Goal: Task Accomplishment & Management: Complete application form

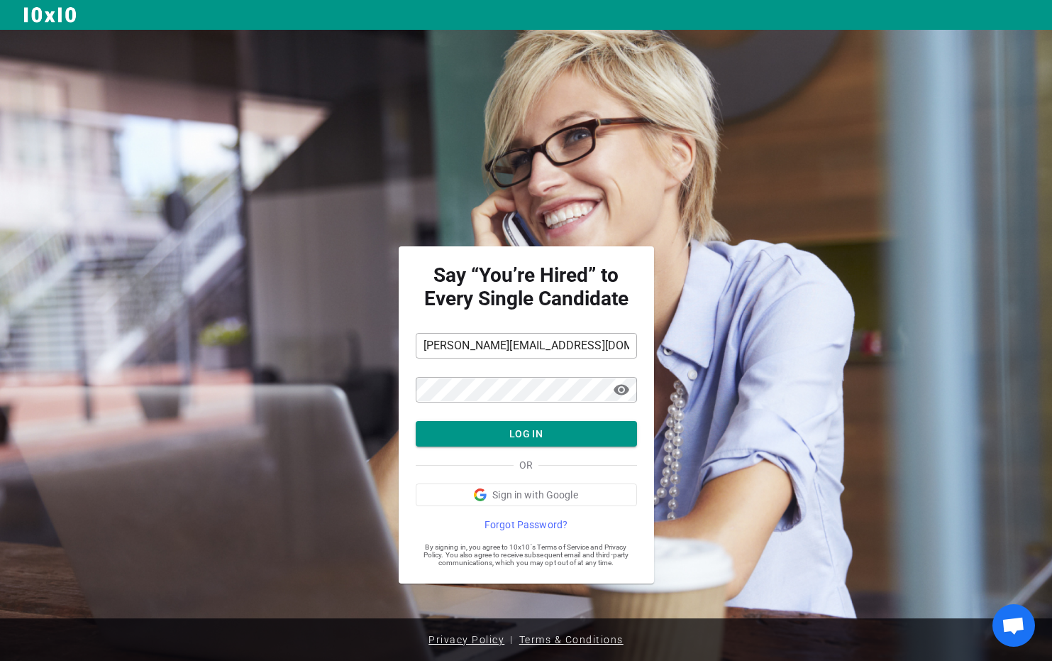
click at [514, 431] on div "Say “You’re Hired” to Every Single Candidate tatiana@niahrecruiting.com ​ ​ vis…" at bounding box center [526, 330] width 1052 height 661
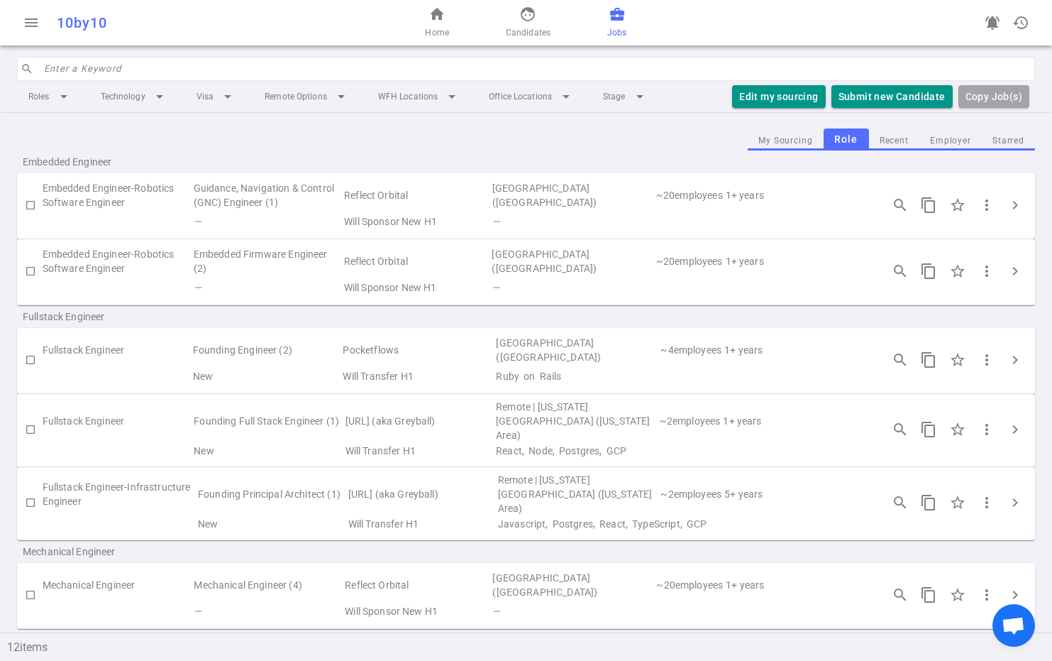
click at [618, 9] on span "business_center" at bounding box center [617, 14] width 17 height 17
click at [542, 29] on span "Candidates" at bounding box center [528, 33] width 45 height 14
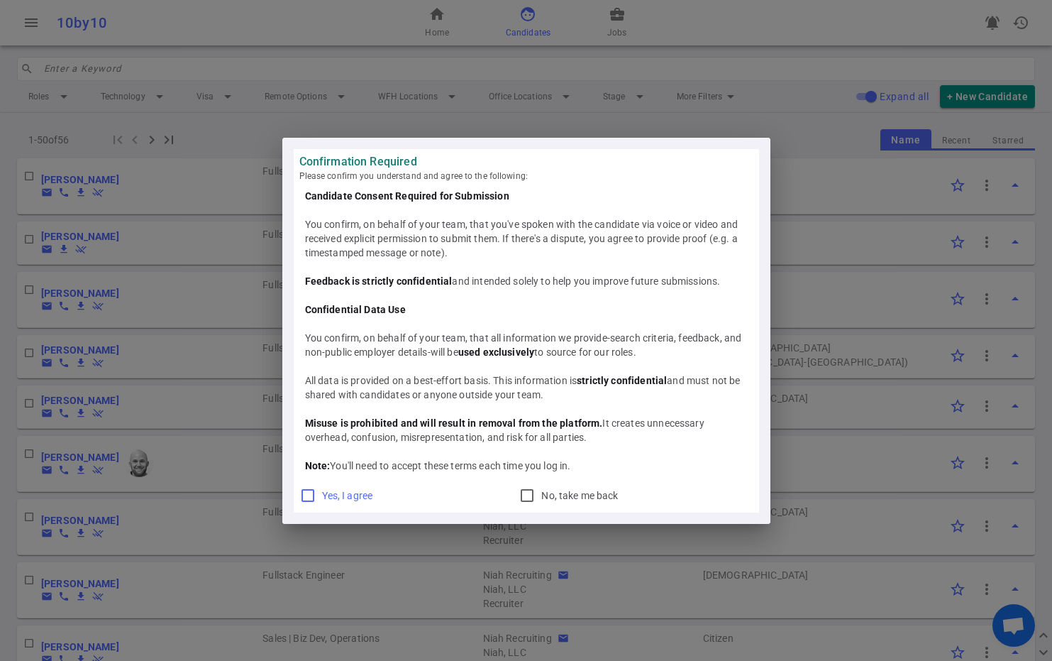
click at [315, 495] on input "Yes, I agree" at bounding box center [307, 495] width 17 height 17
checkbox input "true"
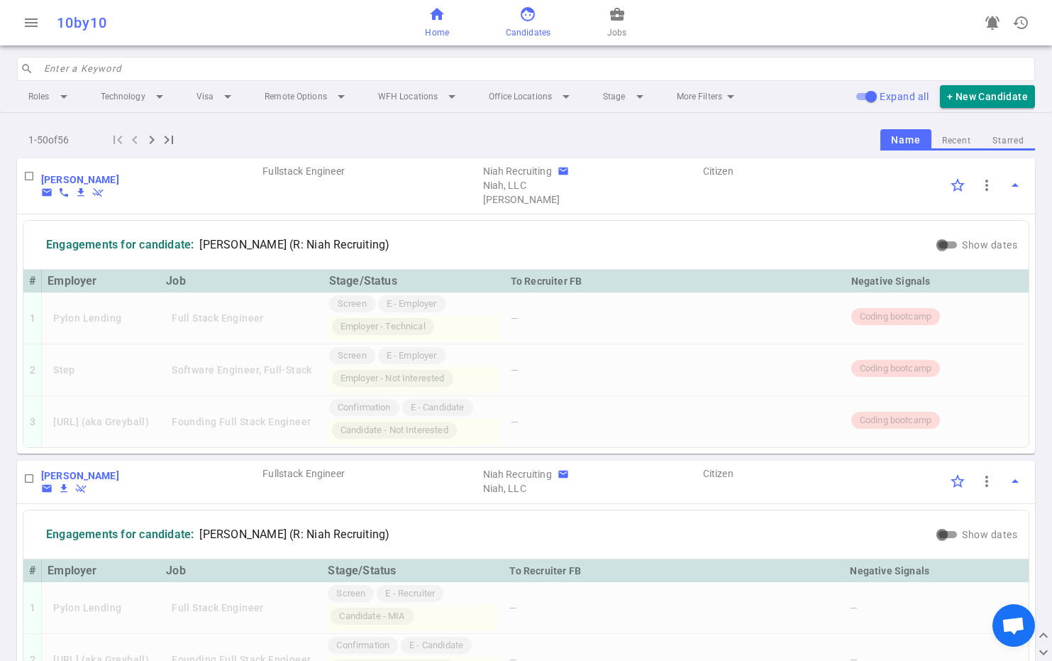
click at [435, 26] on span "Home" at bounding box center [436, 33] width 23 height 14
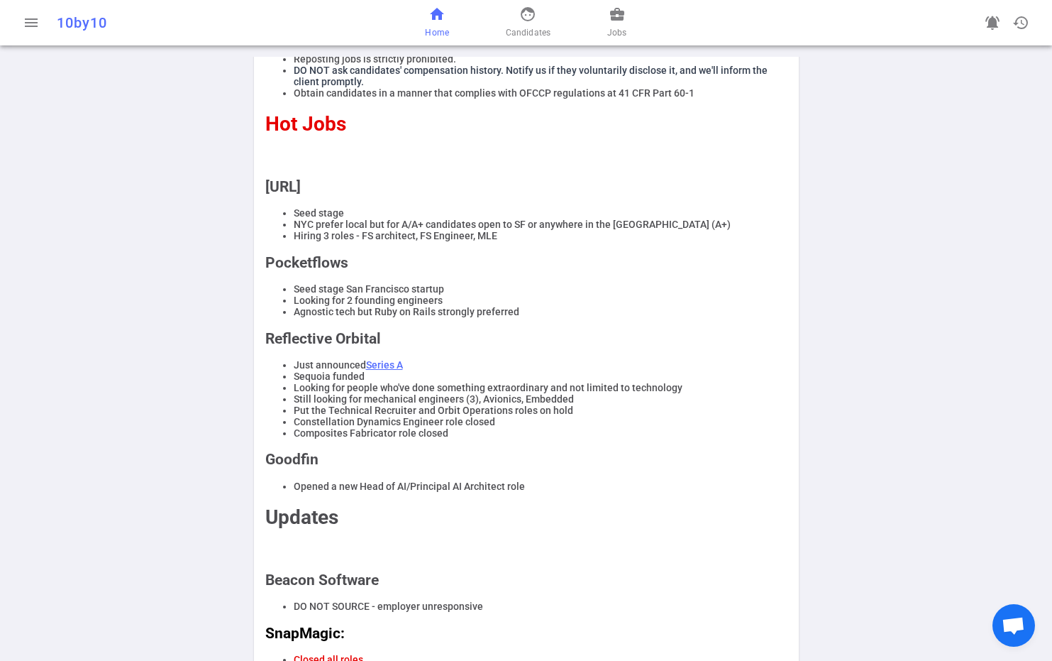
scroll to position [531, 0]
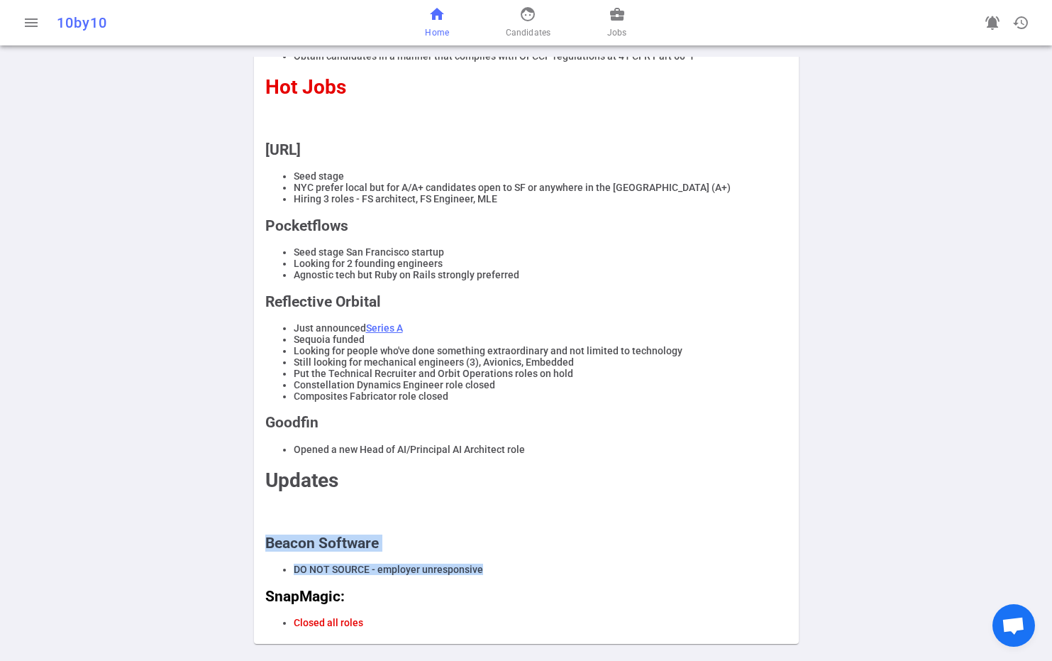
drag, startPoint x: 501, startPoint y: 570, endPoint x: 258, endPoint y: 541, distance: 244.4
click at [260, 541] on div "REMINDERS Reposting jobs is strictly prohibited. DO NOT ask candidates' compens…" at bounding box center [527, 311] width 534 height 633
copy div "Beacon Software DO NOT SOURCE - employer unresponsive"
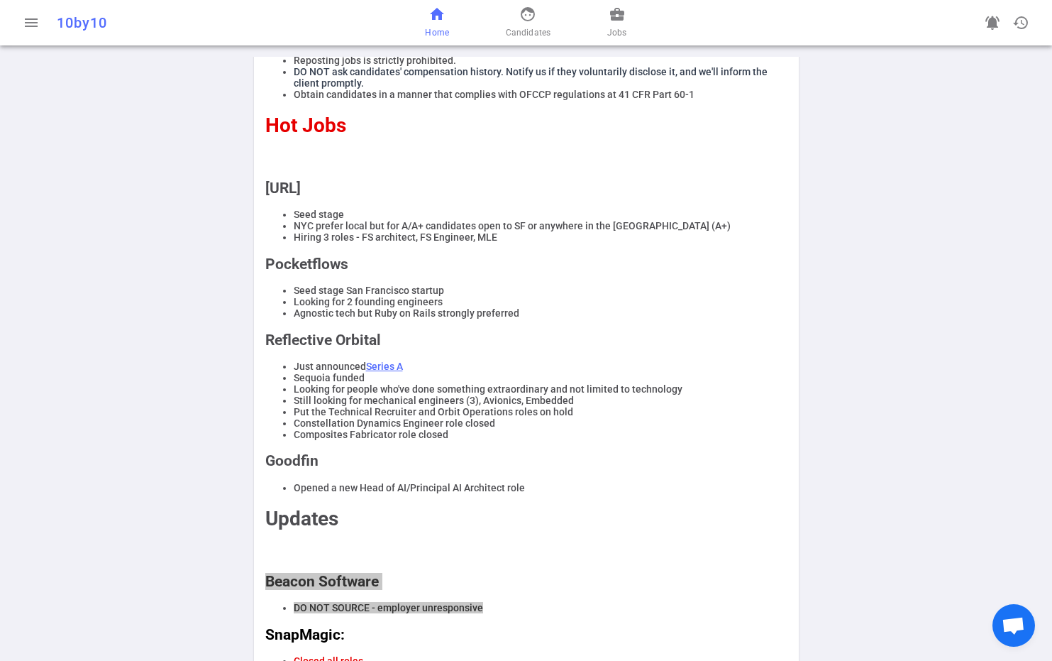
scroll to position [0, 0]
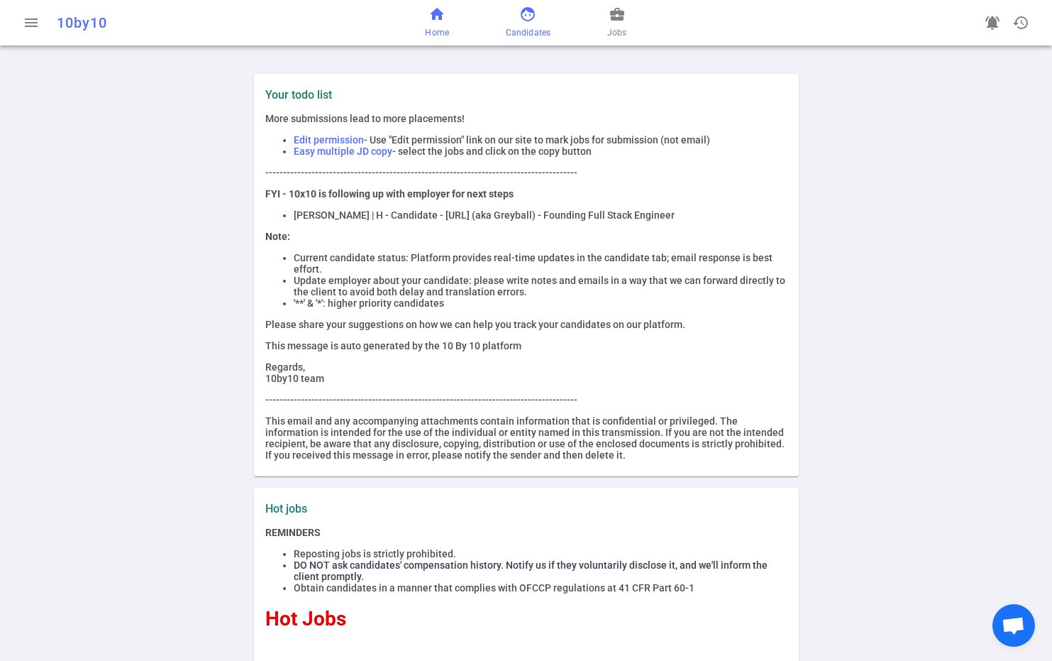
click at [546, 33] on span "Candidates" at bounding box center [528, 33] width 45 height 14
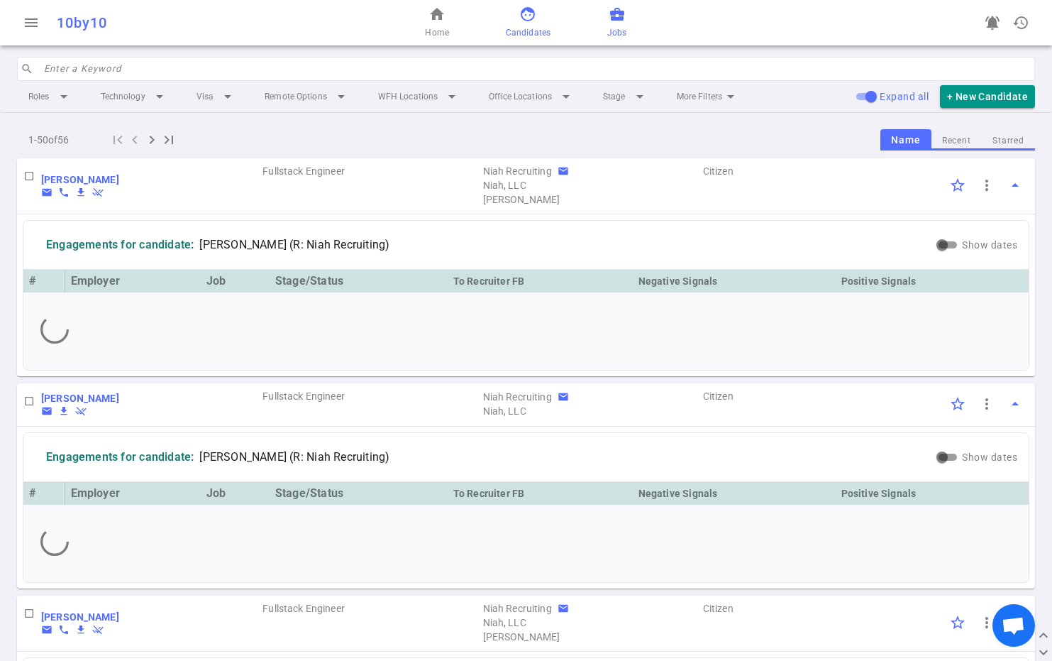
click at [622, 20] on span "business_center" at bounding box center [617, 14] width 17 height 17
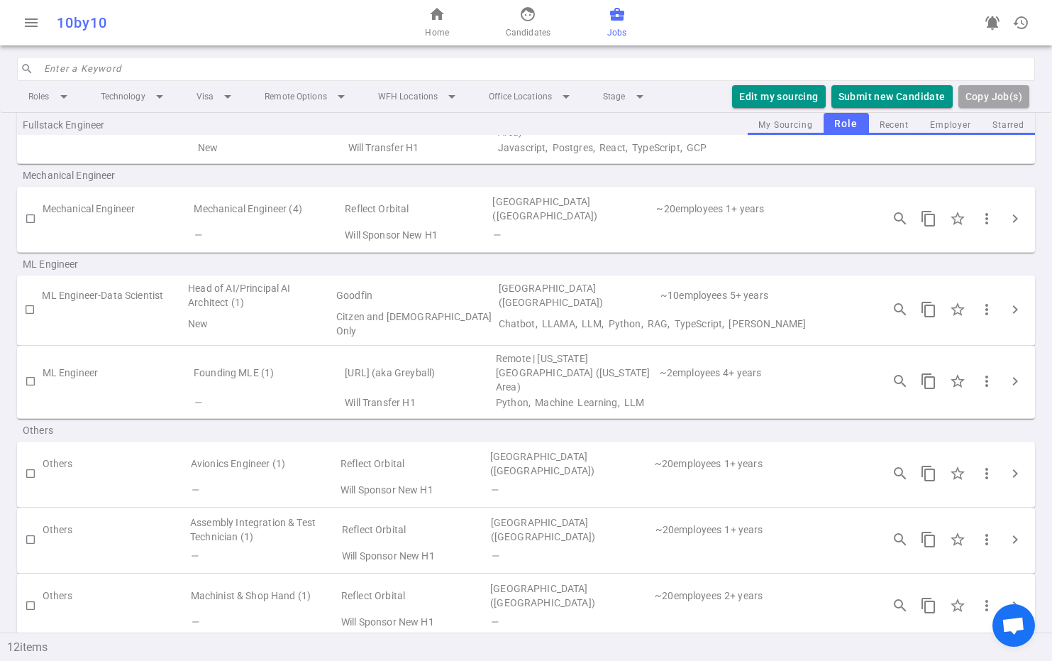
scroll to position [407, 0]
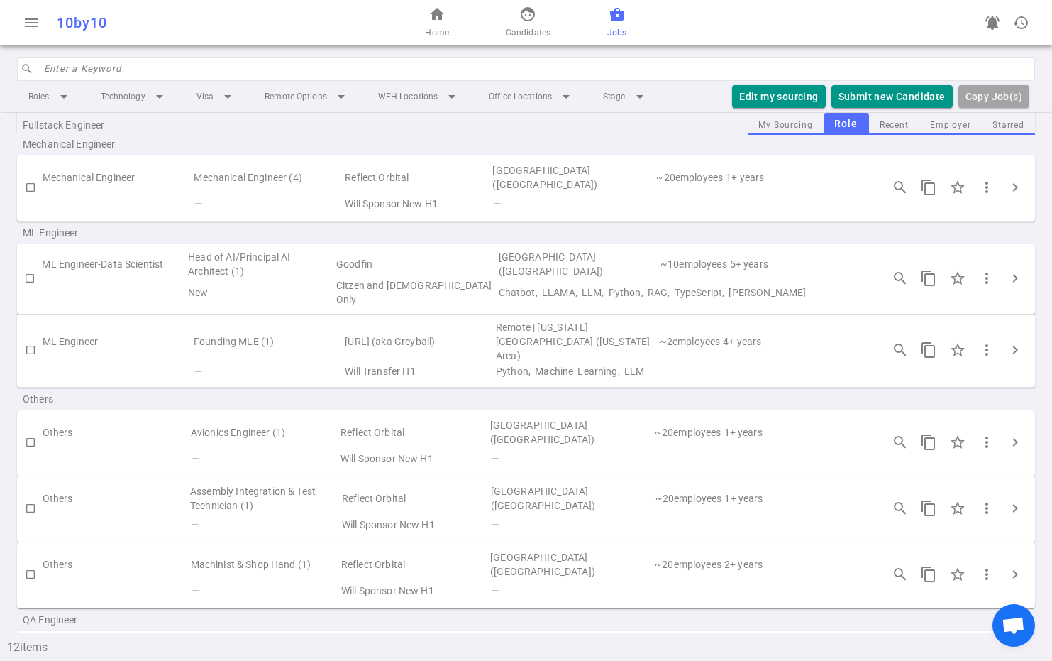
click at [281, 580] on td "—" at bounding box center [264, 590] width 150 height 20
click at [369, 548] on td "Reflect Orbital" at bounding box center [414, 564] width 149 height 33
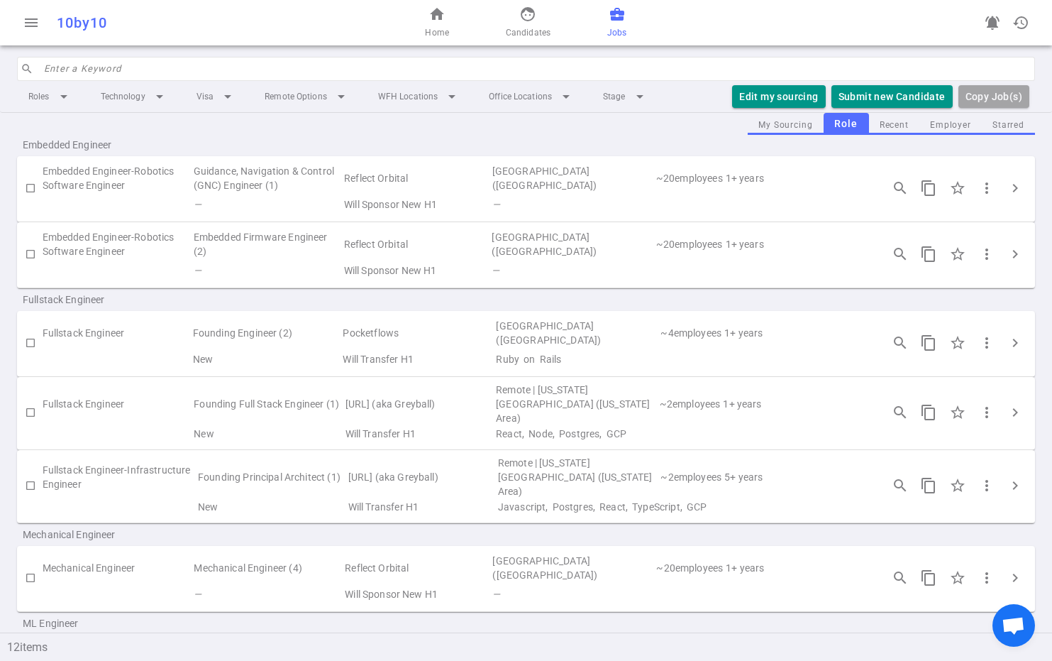
scroll to position [0, 0]
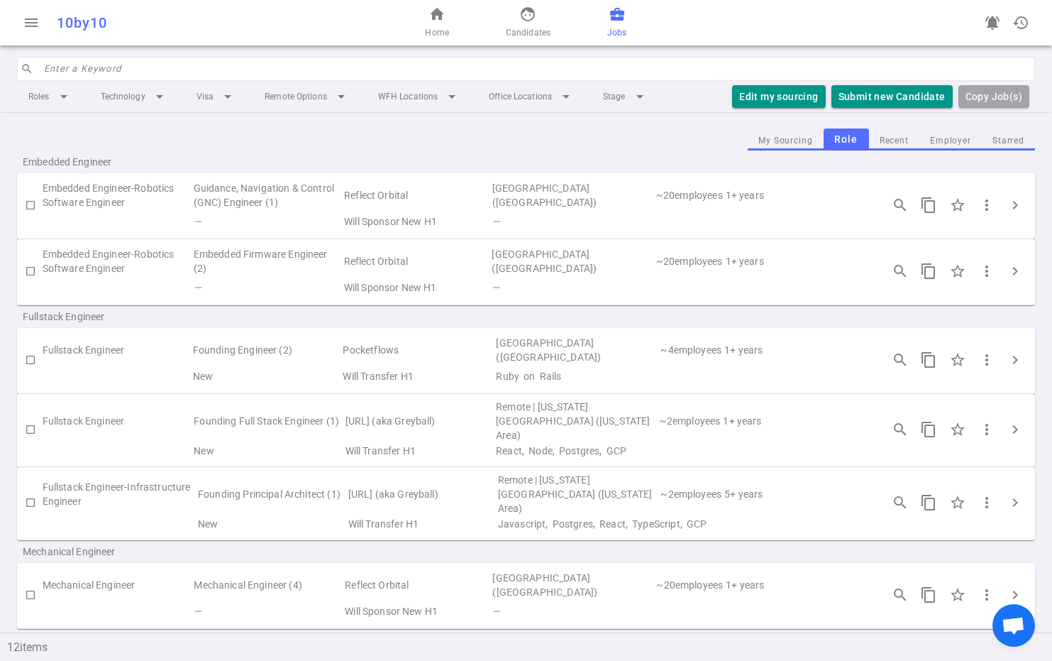
click at [362, 269] on td "Reflect Orbital" at bounding box center [417, 261] width 148 height 33
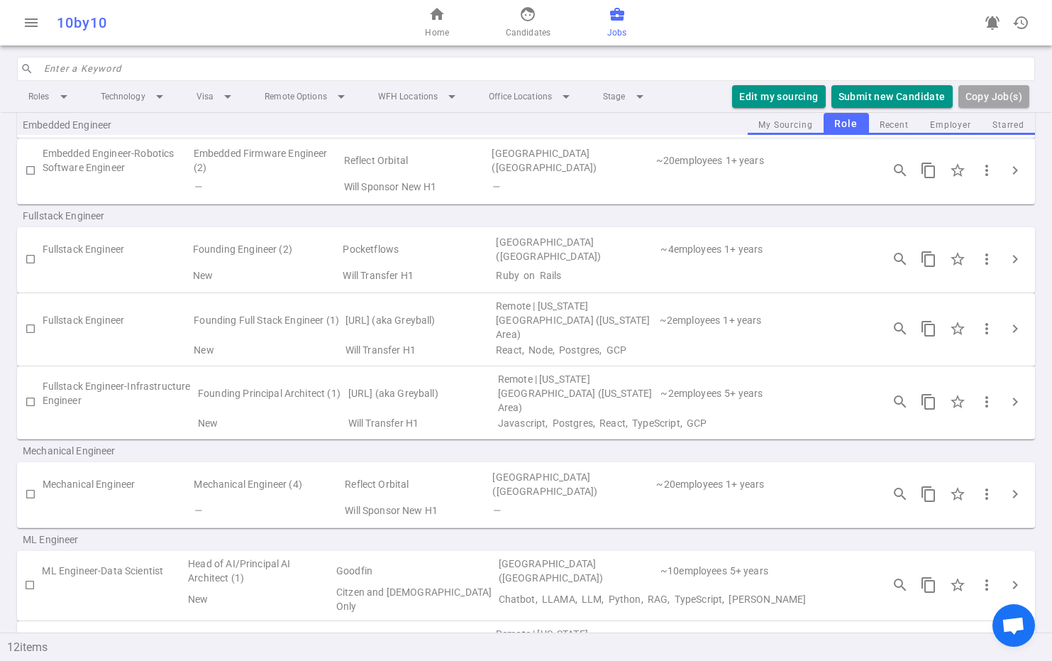
scroll to position [433, 0]
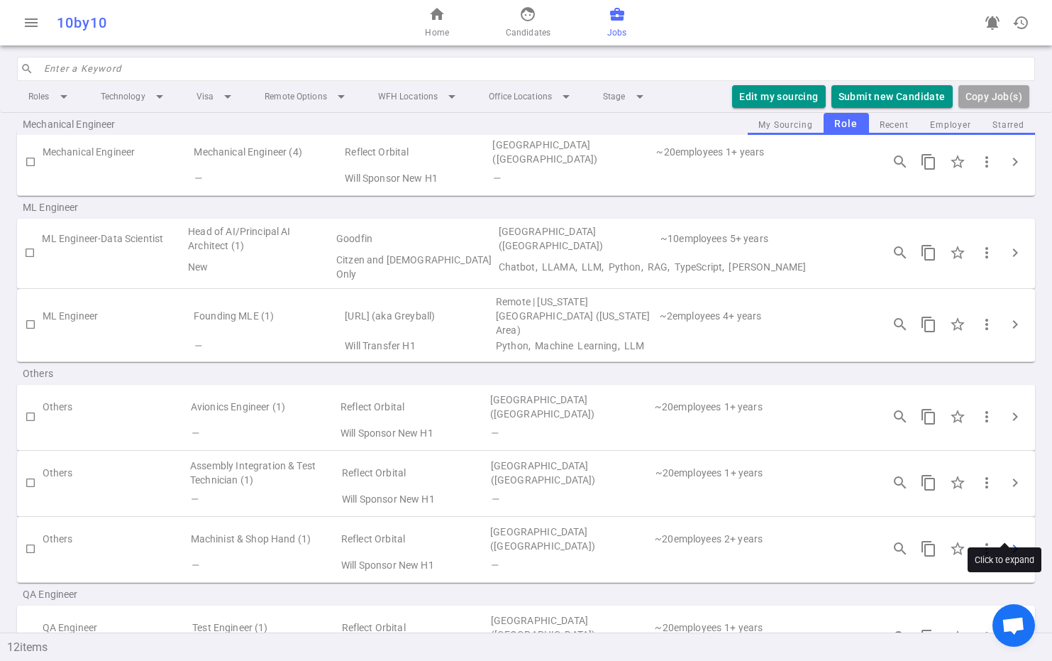
click at [1007, 540] on span "chevron_right" at bounding box center [1015, 548] width 17 height 17
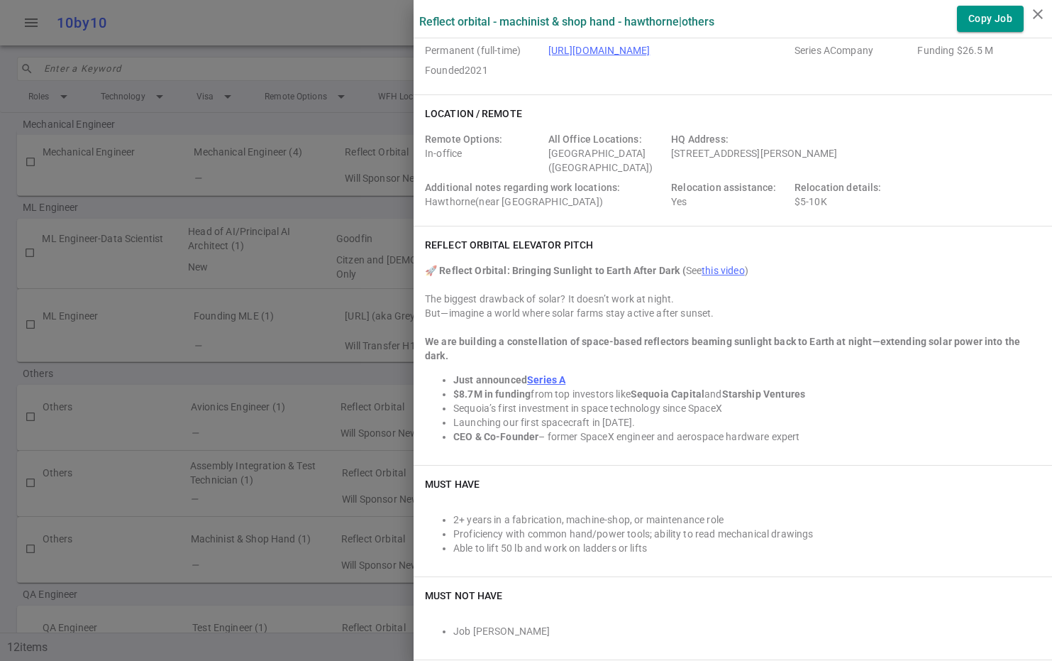
scroll to position [0, 0]
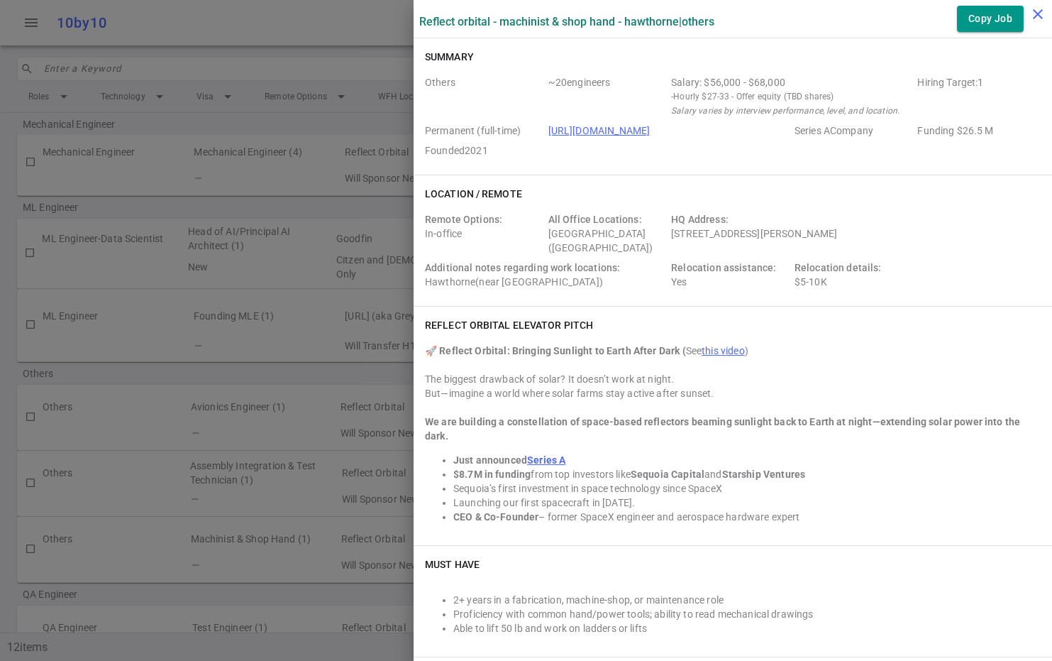
click at [1036, 15] on icon "close" at bounding box center [1037, 14] width 17 height 17
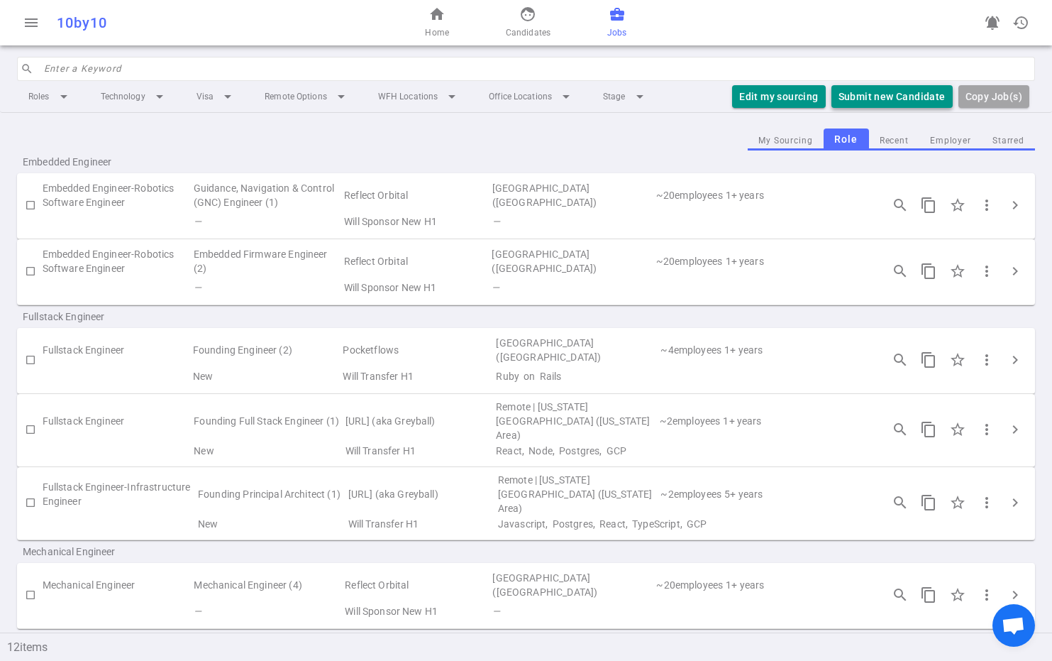
click at [888, 94] on button "Submit new Candidate" at bounding box center [891, 96] width 121 height 23
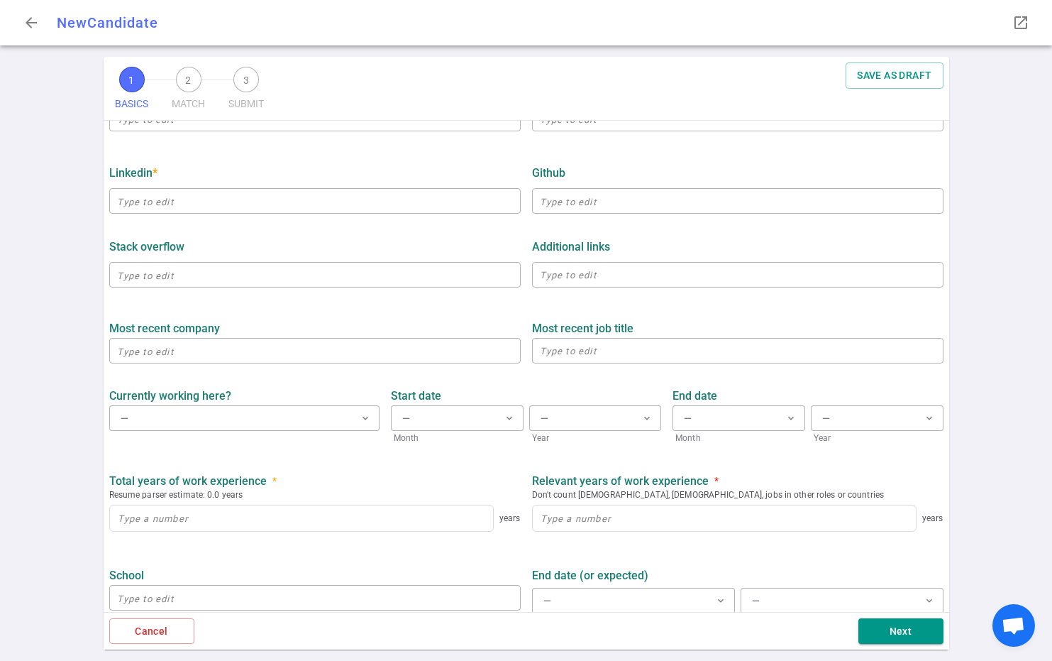
scroll to position [494, 0]
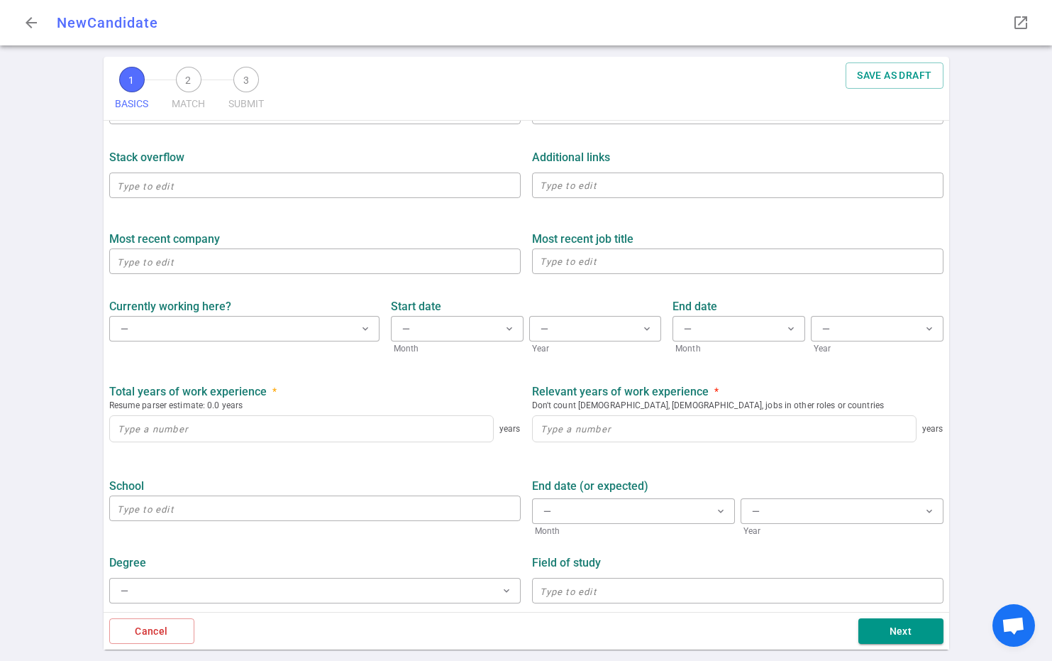
click at [1019, 123] on div "1 BASICS 2 MATCH 3 SUBMIT SAVE AS DRAFT BASICS Resume, contact information, wor…" at bounding box center [526, 359] width 1052 height 604
click at [167, 617] on div "Cancel Next" at bounding box center [527, 631] width 846 height 38
click at [169, 623] on button "Cancel" at bounding box center [151, 631] width 85 height 26
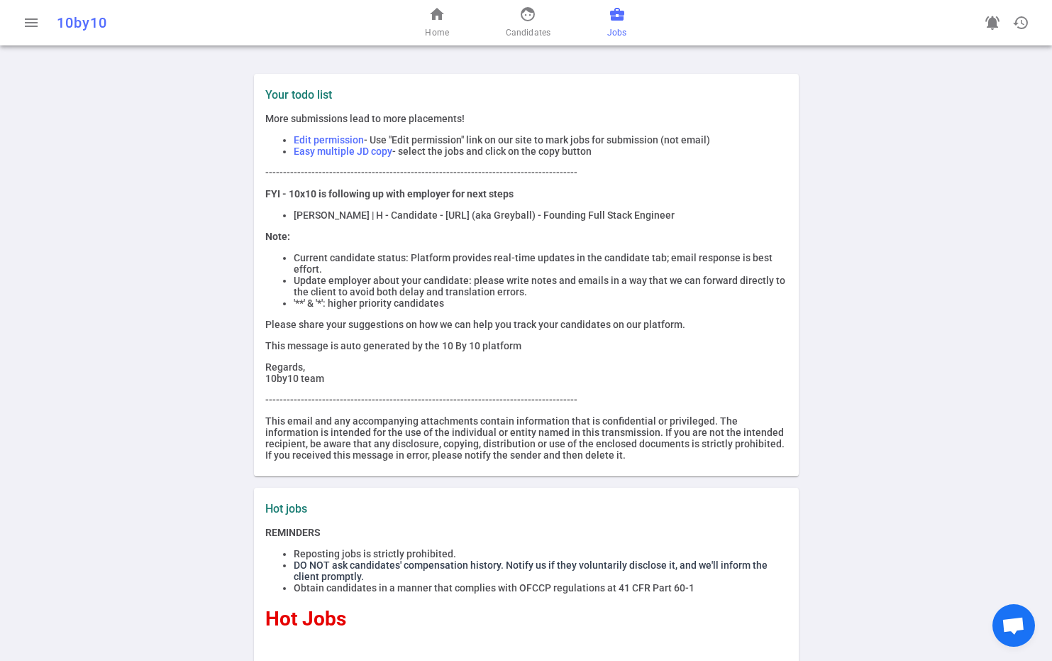
click at [611, 16] on span "business_center" at bounding box center [617, 14] width 17 height 17
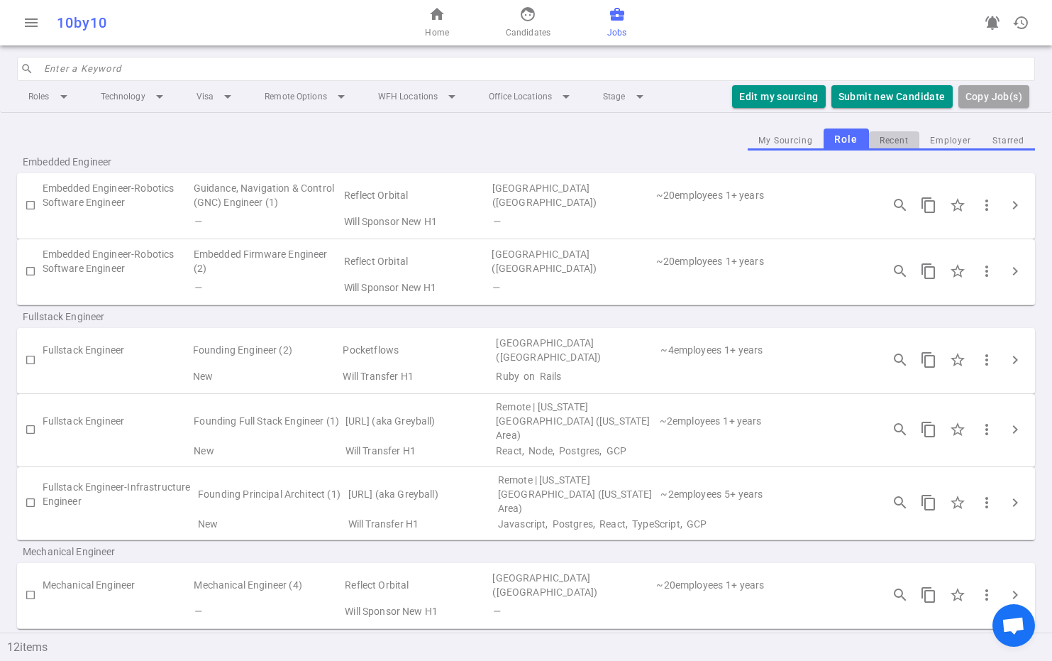
click at [886, 142] on button "Recent" at bounding box center [894, 140] width 50 height 19
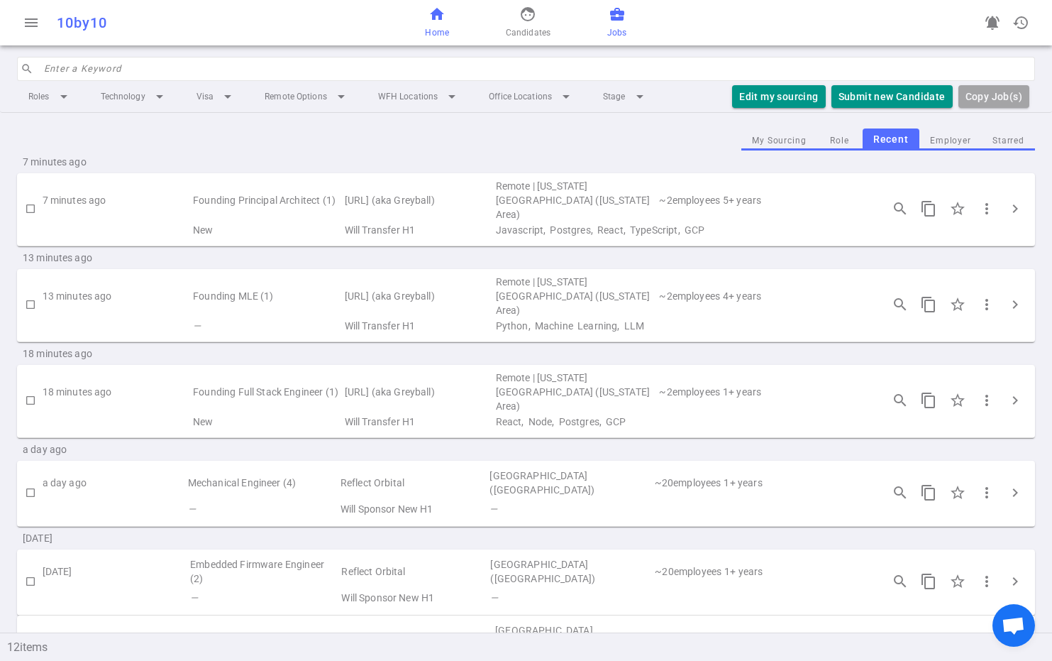
click at [443, 11] on span "home" at bounding box center [437, 14] width 17 height 17
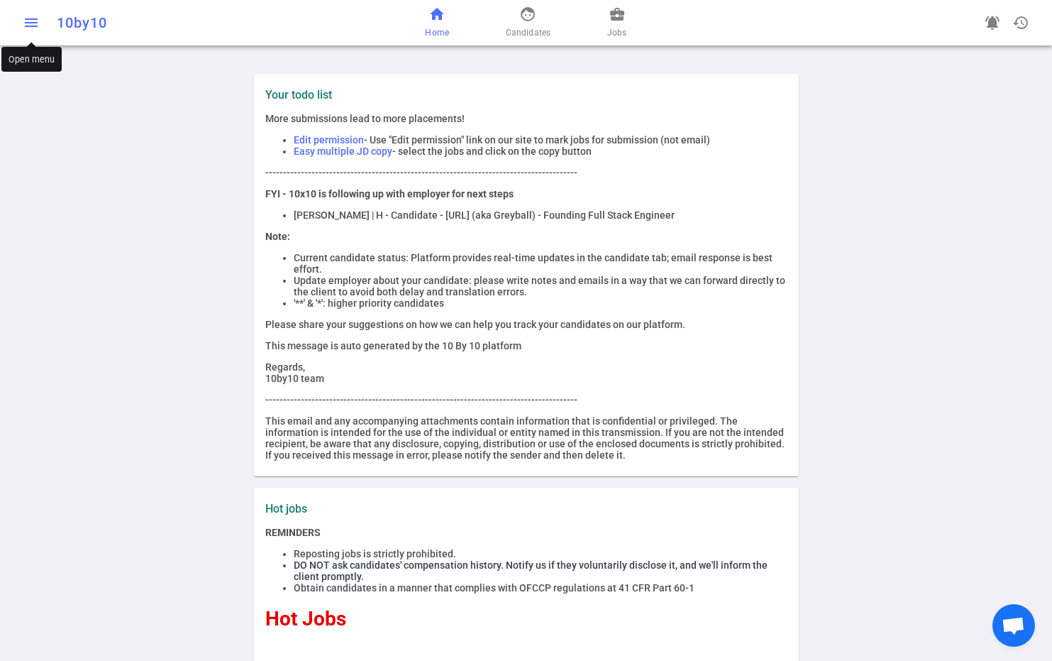
click at [32, 27] on span "menu" at bounding box center [31, 22] width 17 height 17
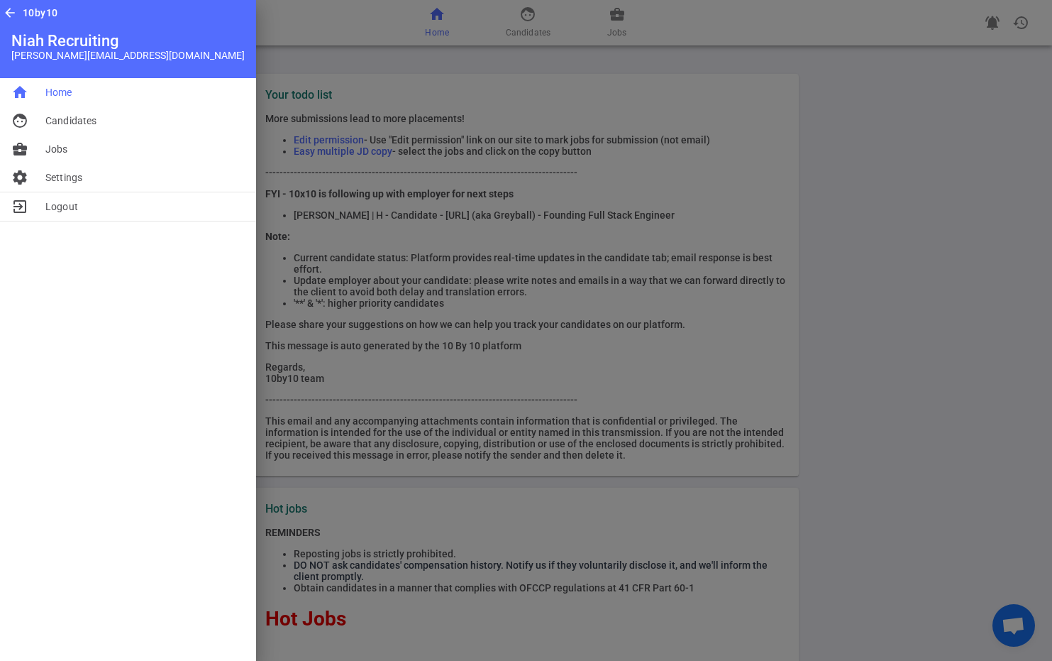
click at [393, 84] on div at bounding box center [526, 330] width 1052 height 661
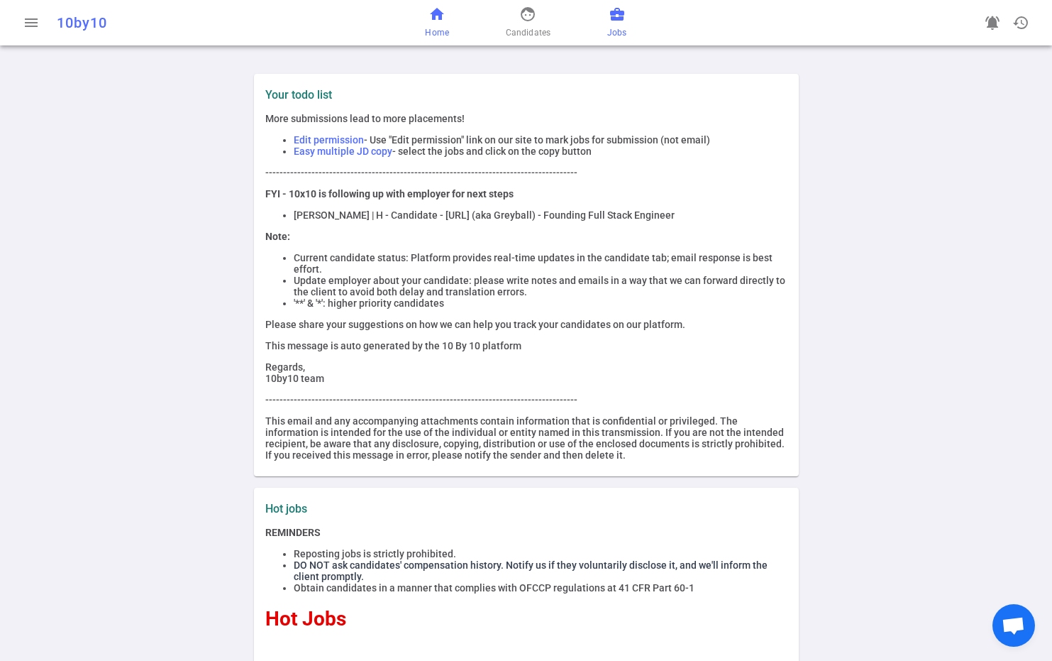
click at [609, 19] on span "business_center" at bounding box center [617, 14] width 17 height 17
